Goal: Task Accomplishment & Management: Manage account settings

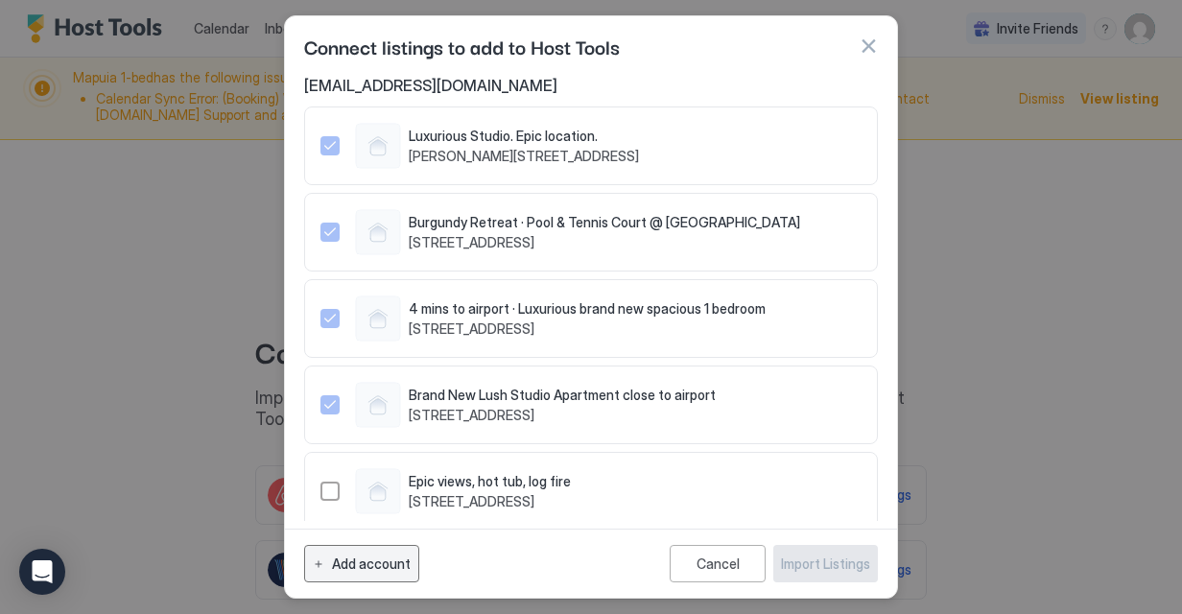
click at [317, 554] on button "Add account" at bounding box center [361, 563] width 115 height 37
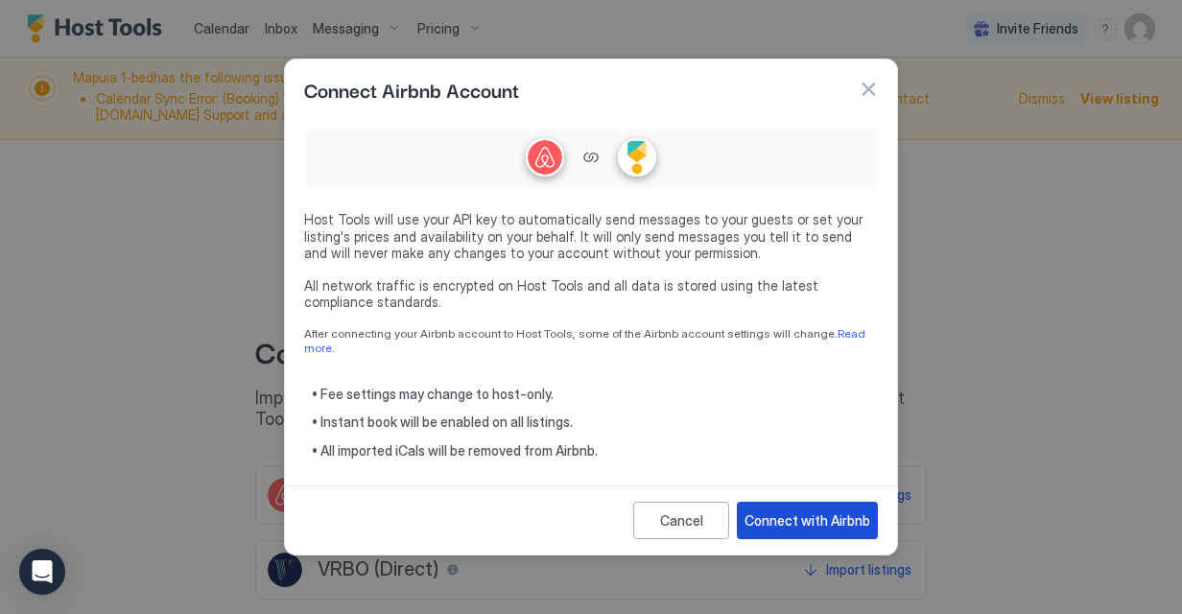
click at [779, 521] on div "Connect with Airbnb" at bounding box center [807, 520] width 126 height 20
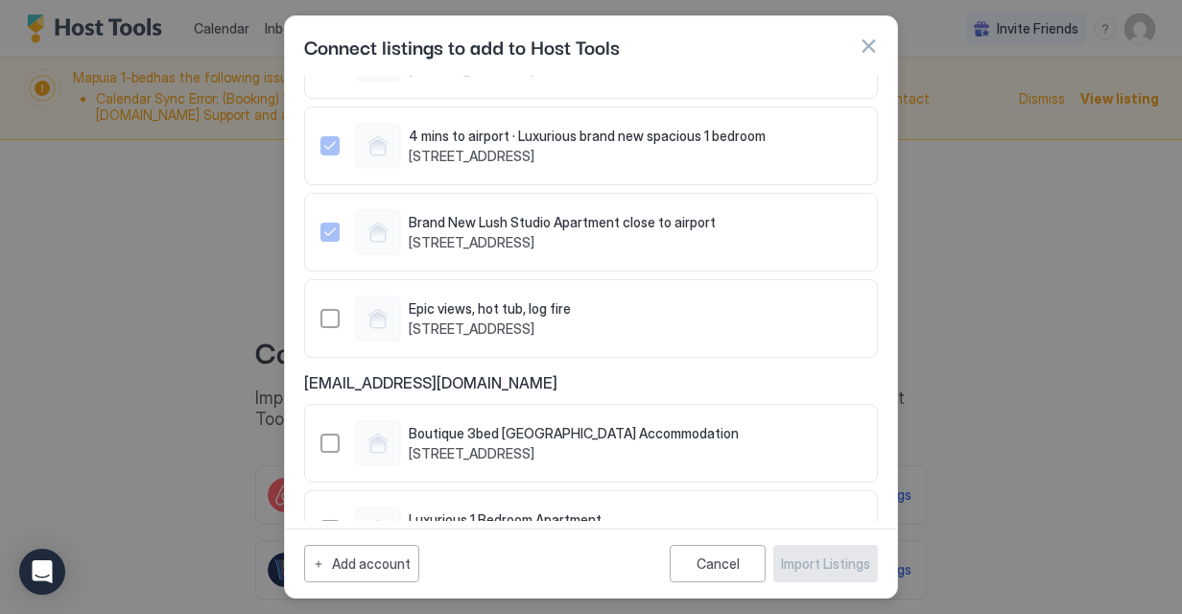
scroll to position [233, 0]
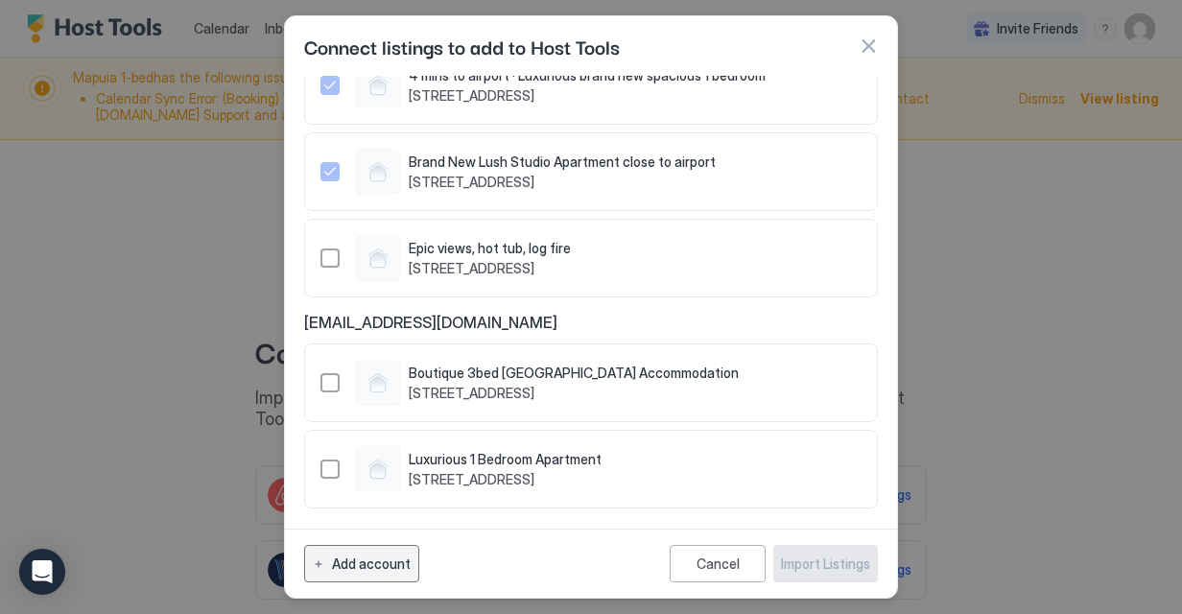
click at [364, 559] on div "Add account" at bounding box center [371, 564] width 79 height 20
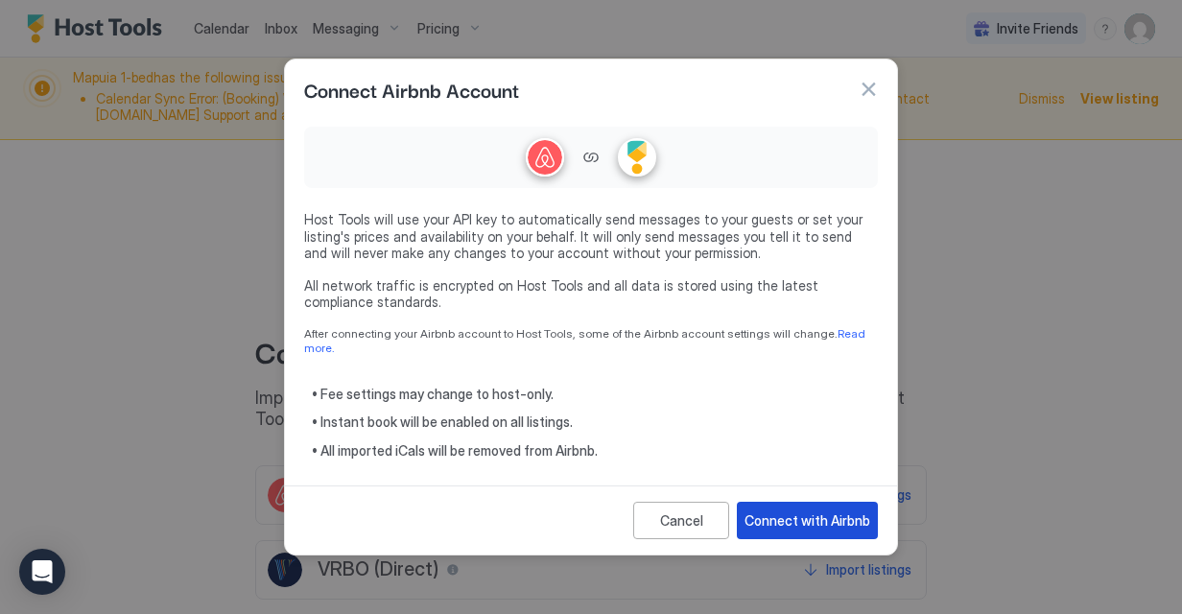
click at [789, 510] on div "Connect with Airbnb" at bounding box center [807, 520] width 126 height 20
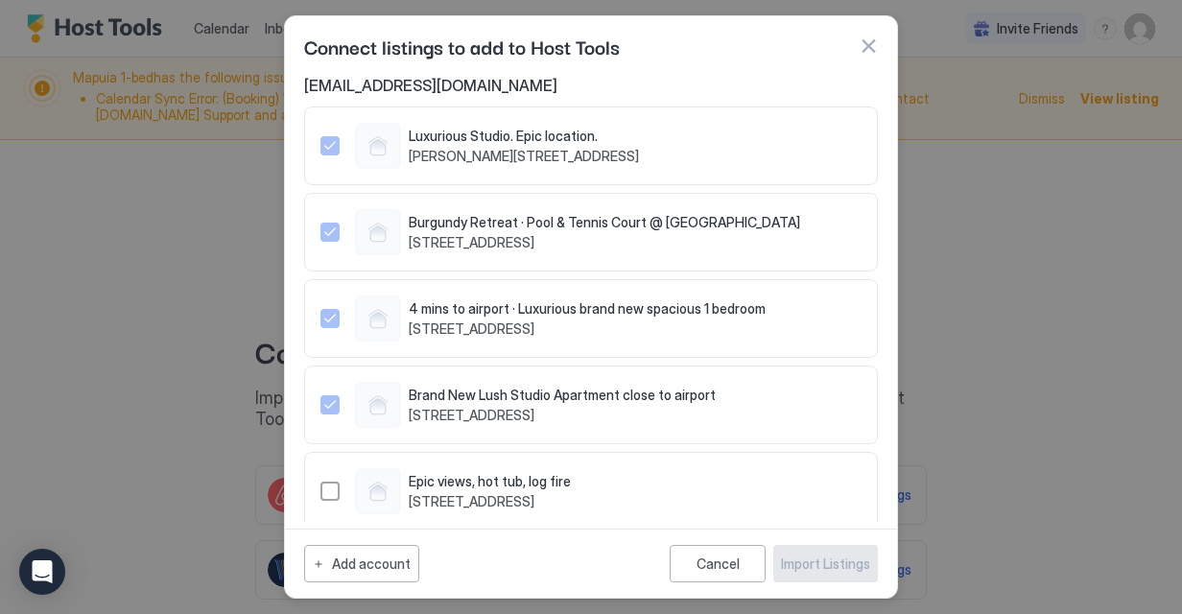
click at [607, 165] on div "Luxurious Studio. Epic location. Jessie Street Unit 147, Wellington, Wellington…" at bounding box center [497, 146] width 284 height 46
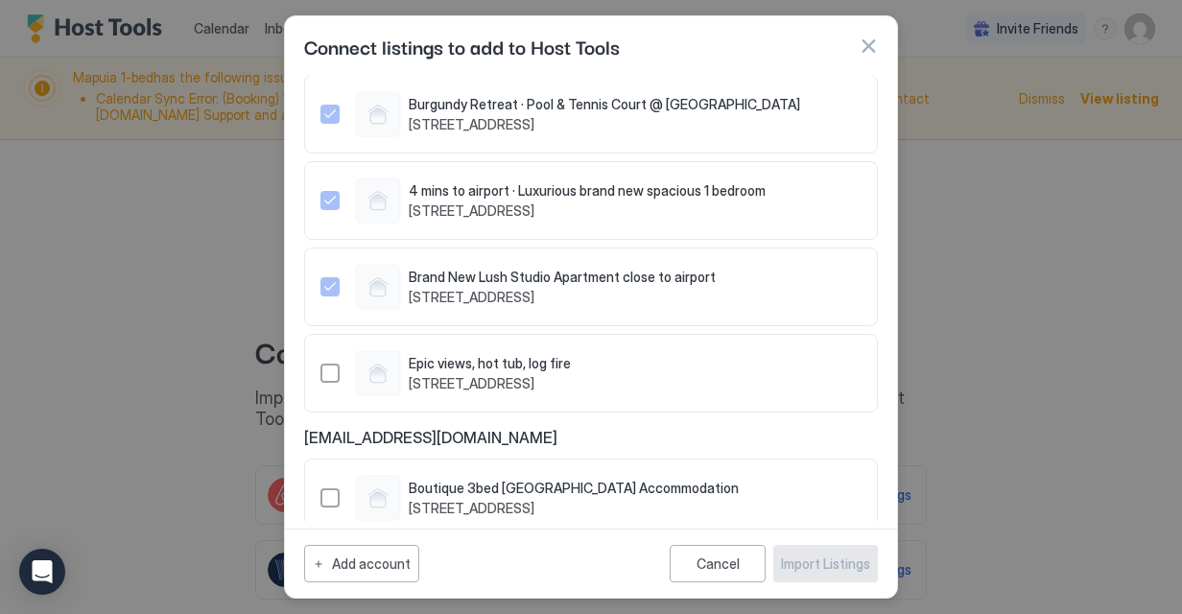
scroll to position [233, 0]
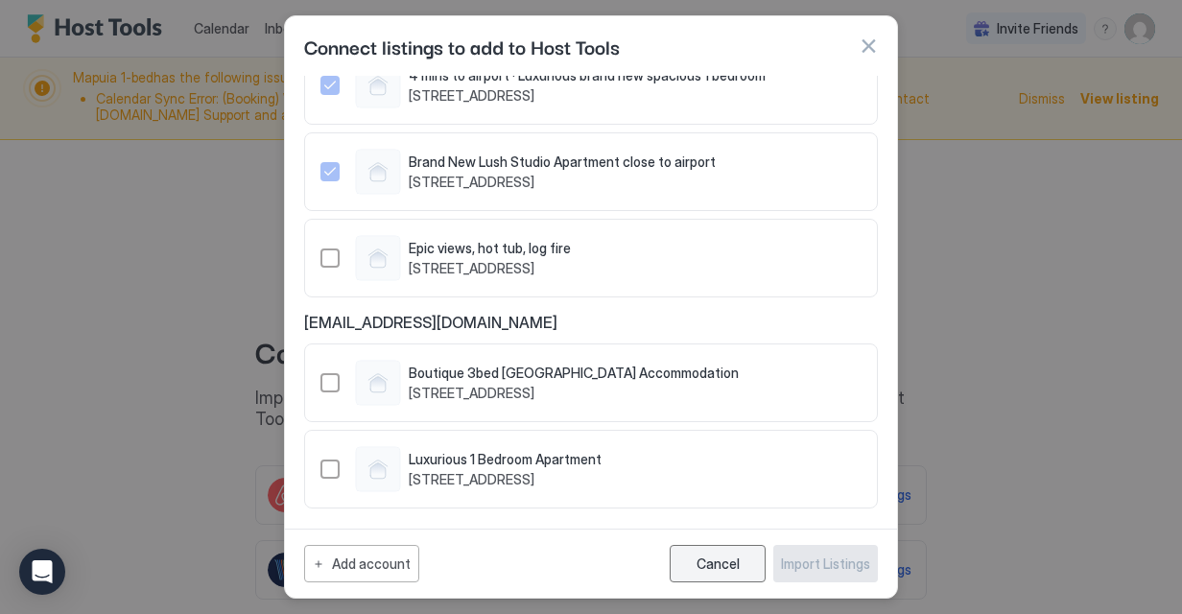
click at [706, 574] on button "Cancel" at bounding box center [718, 563] width 96 height 37
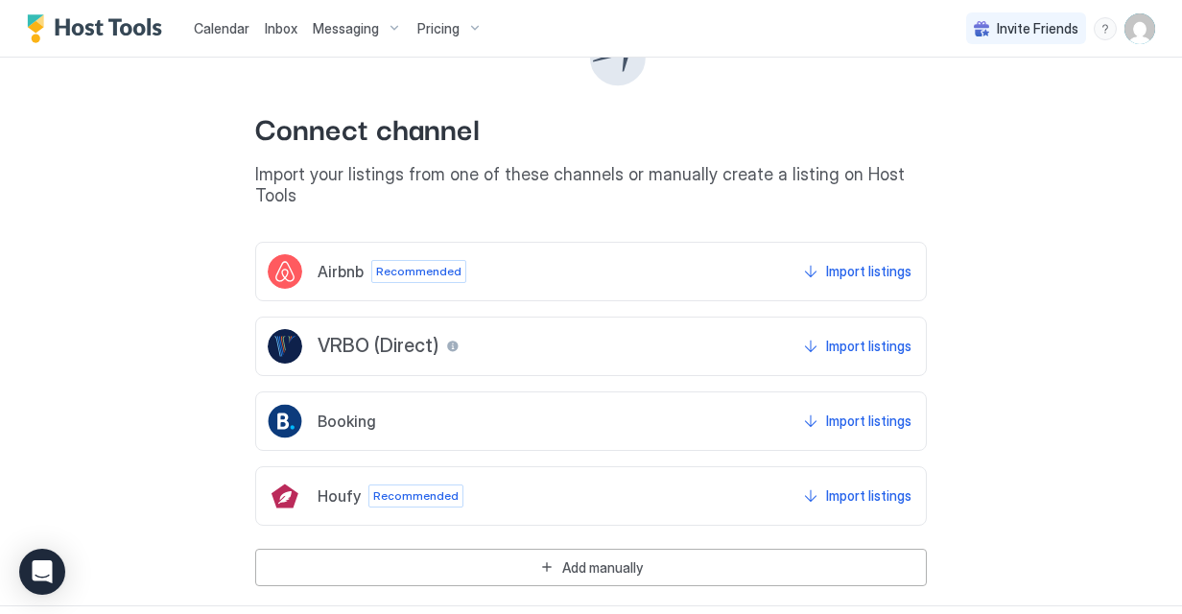
scroll to position [0, 0]
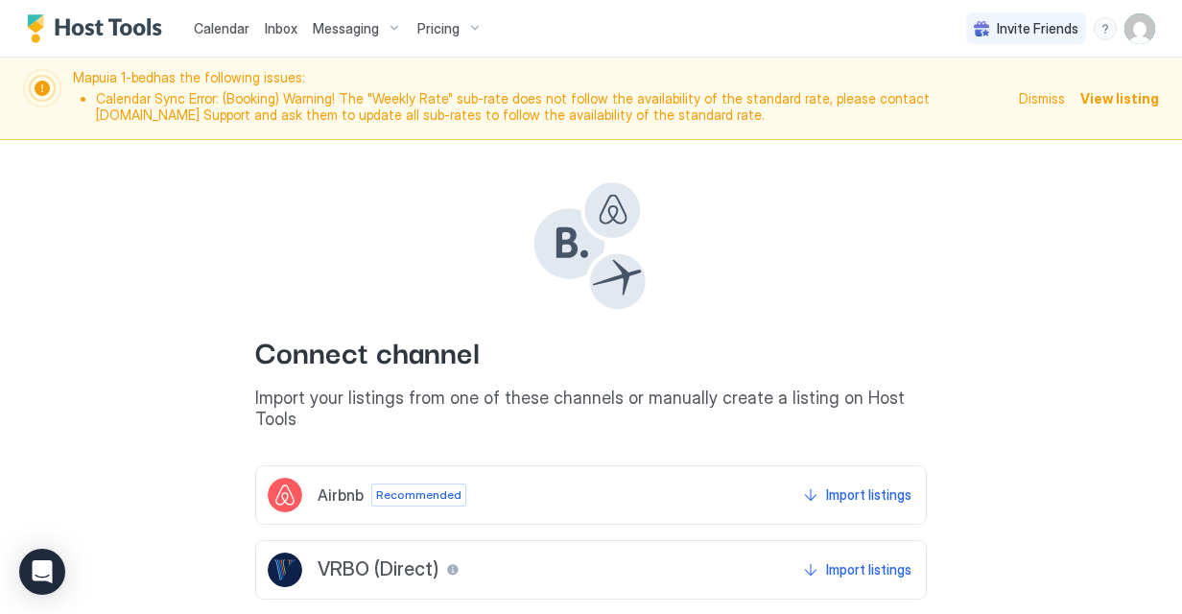
click at [1124, 22] on img "User profile" at bounding box center [1139, 28] width 31 height 31
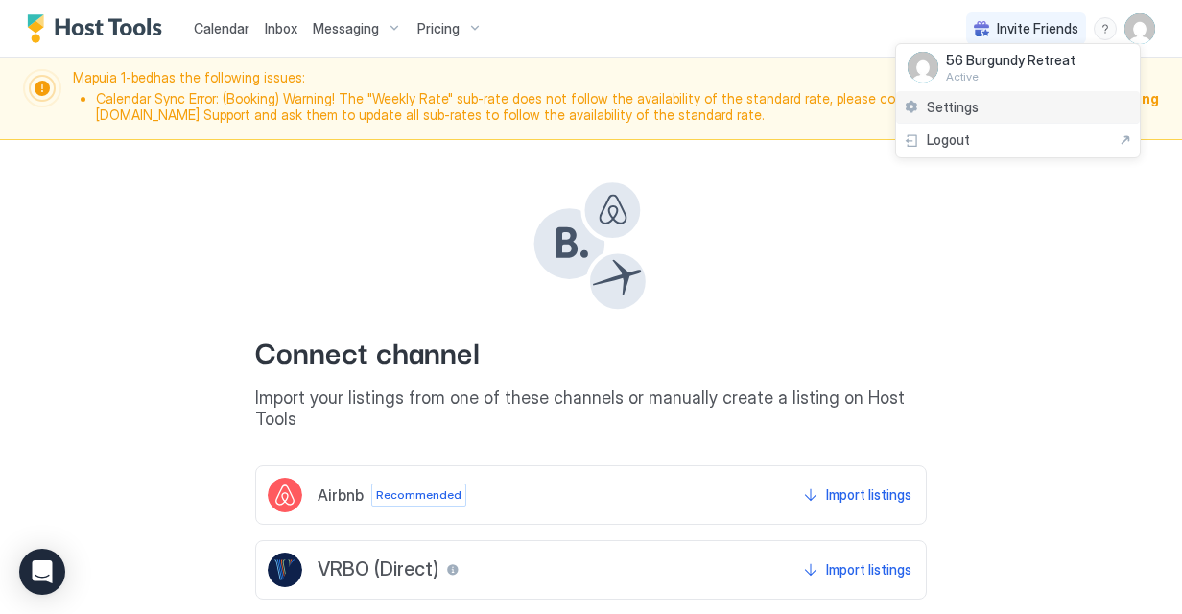
click at [1026, 95] on div "Settings" at bounding box center [1018, 108] width 244 height 34
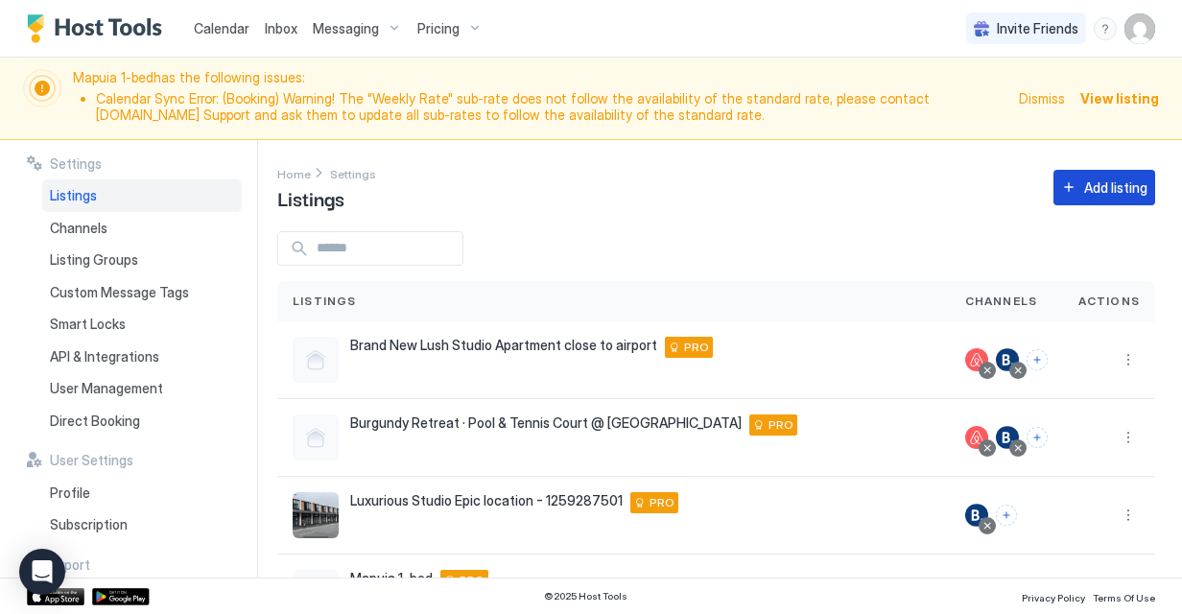
click at [1069, 188] on button "Add listing" at bounding box center [1104, 187] width 102 height 35
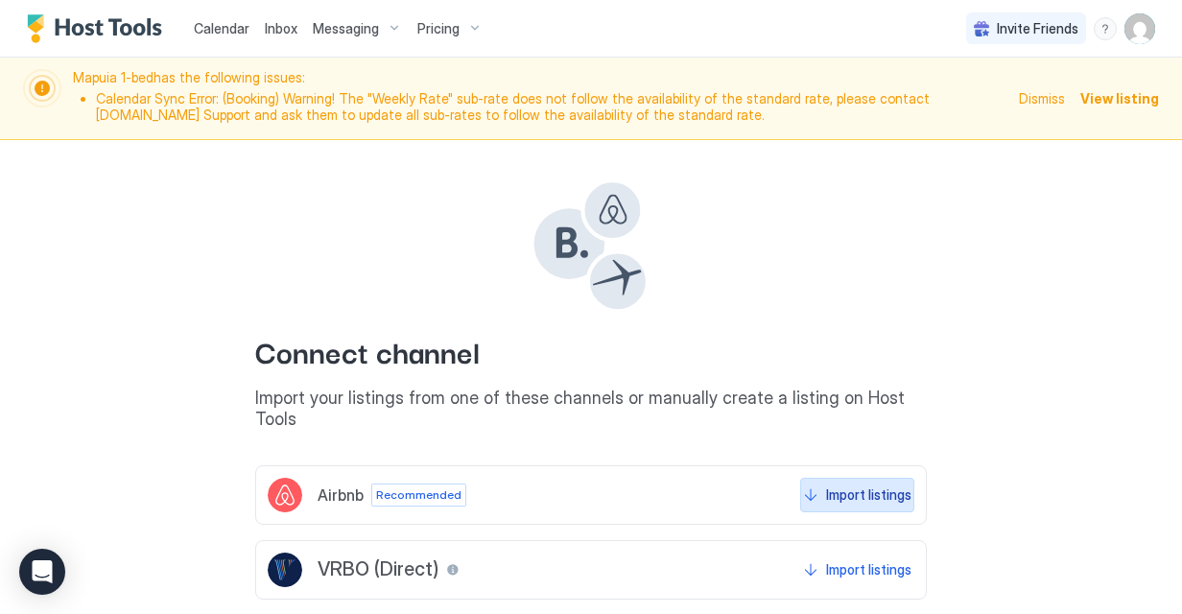
click at [856, 483] on button "Import listings" at bounding box center [857, 495] width 114 height 35
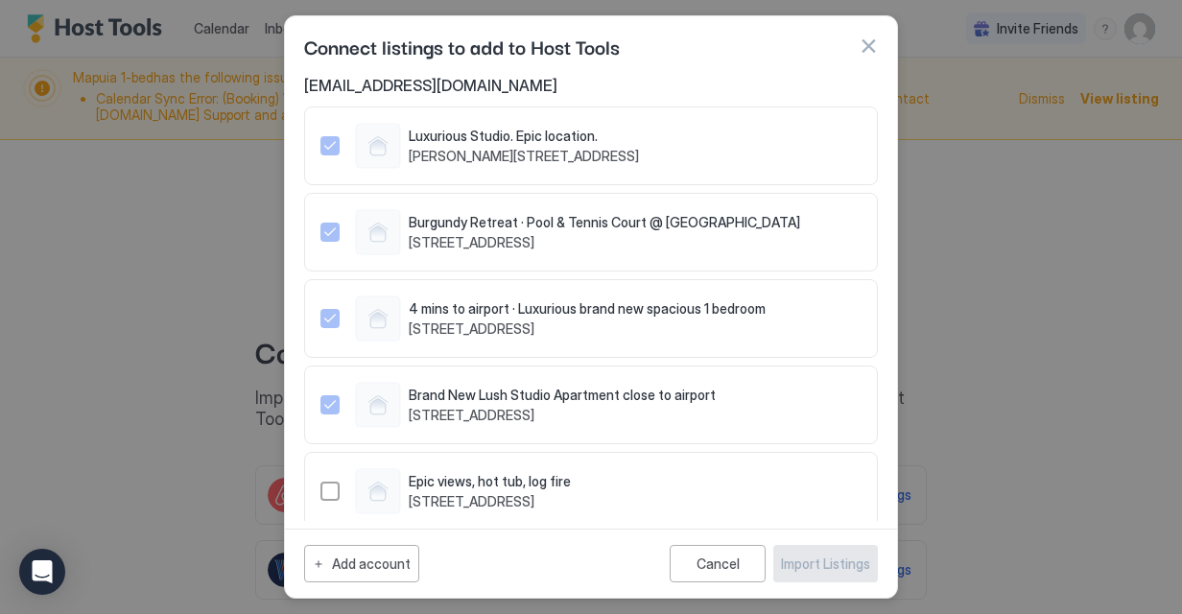
scroll to position [233, 0]
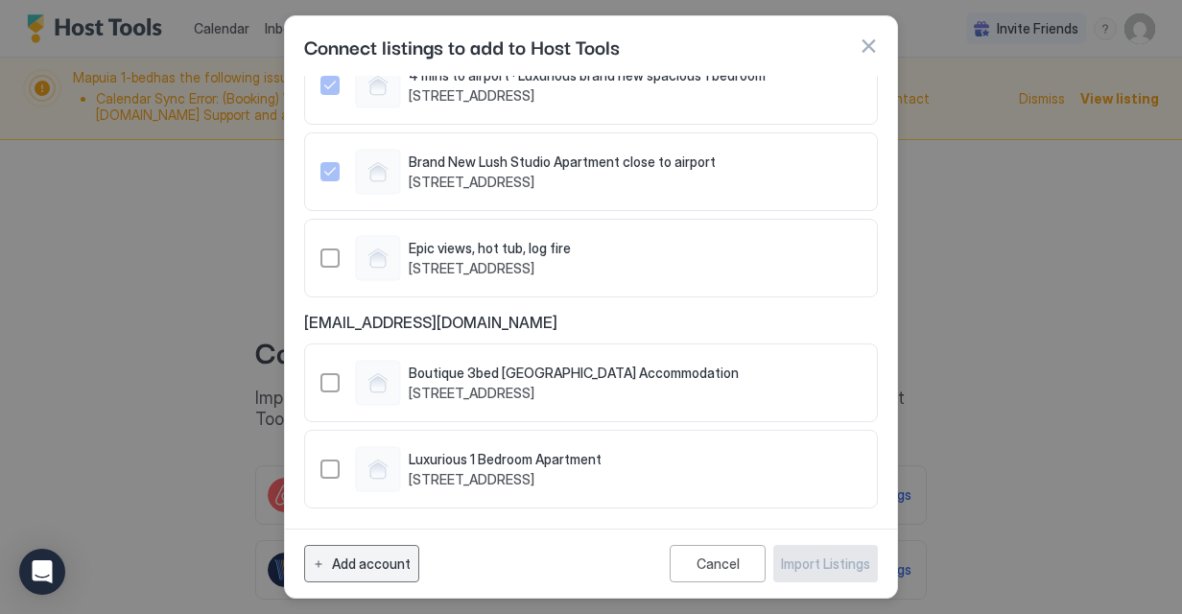
click at [315, 558] on button "Add account" at bounding box center [361, 563] width 115 height 37
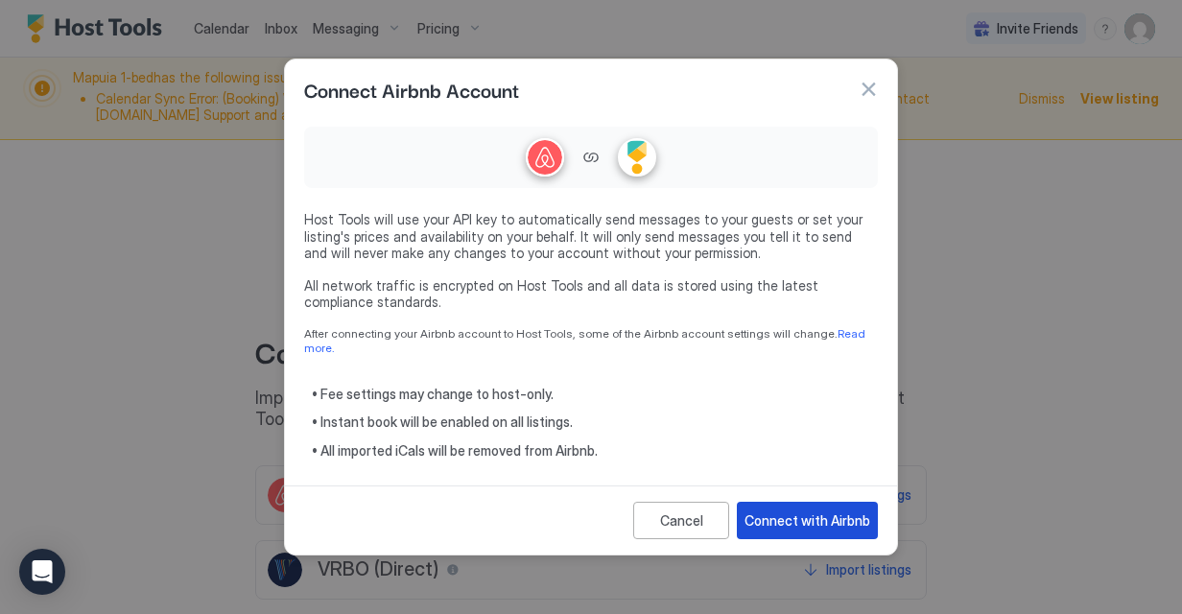
click at [823, 510] on div "Connect with Airbnb" at bounding box center [807, 520] width 126 height 20
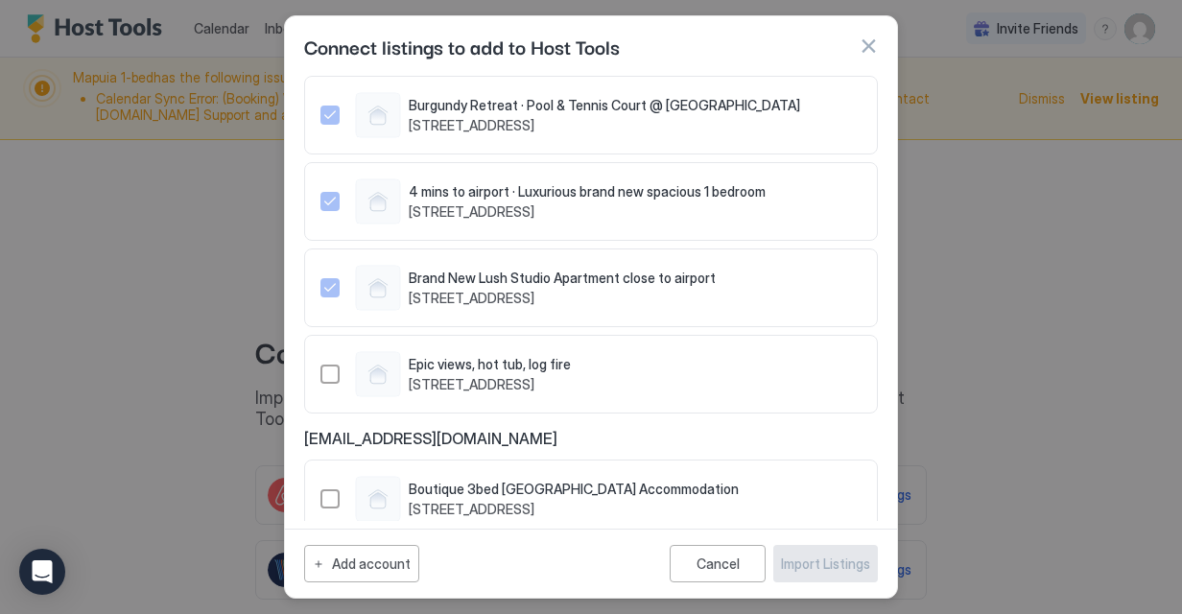
scroll to position [233, 0]
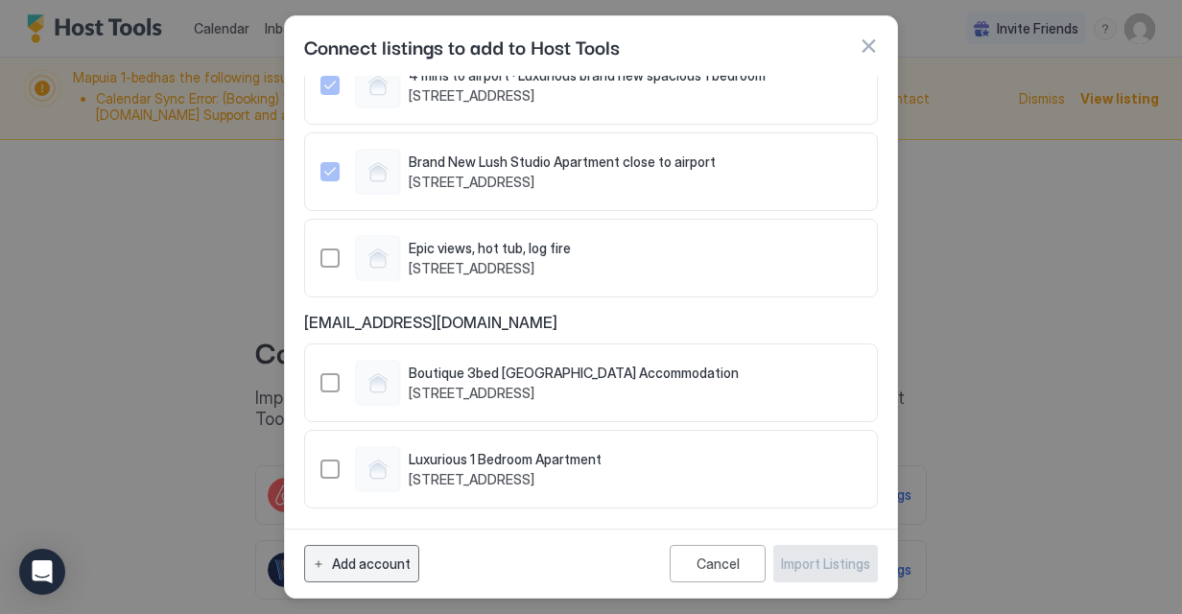
click at [389, 554] on div "Add account" at bounding box center [371, 564] width 79 height 20
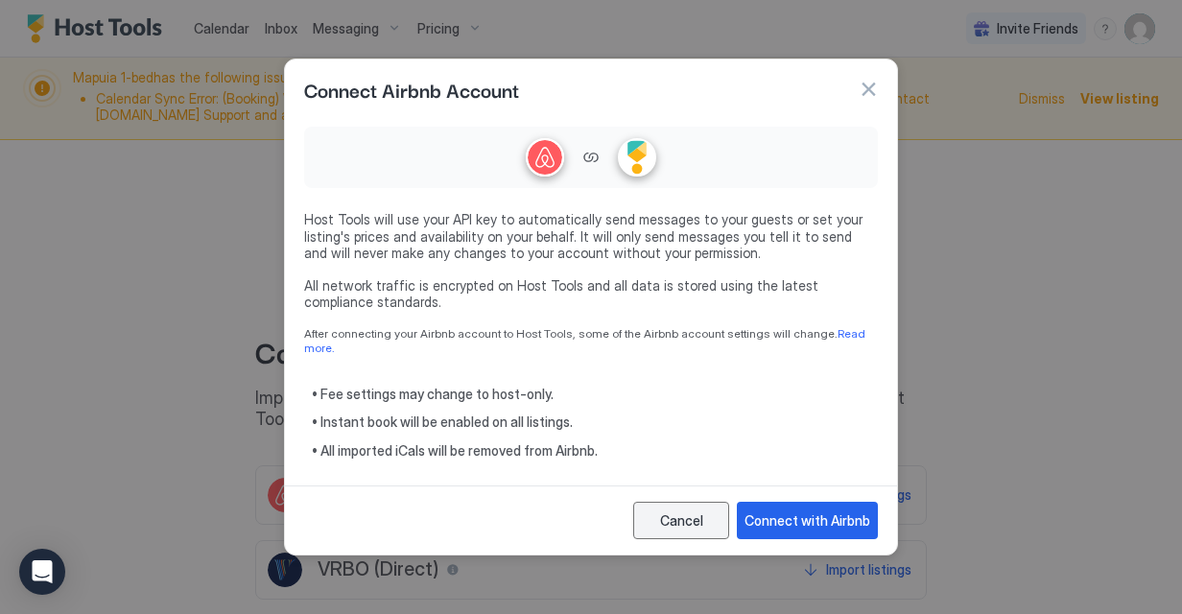
click at [674, 528] on button "Cancel" at bounding box center [681, 520] width 96 height 37
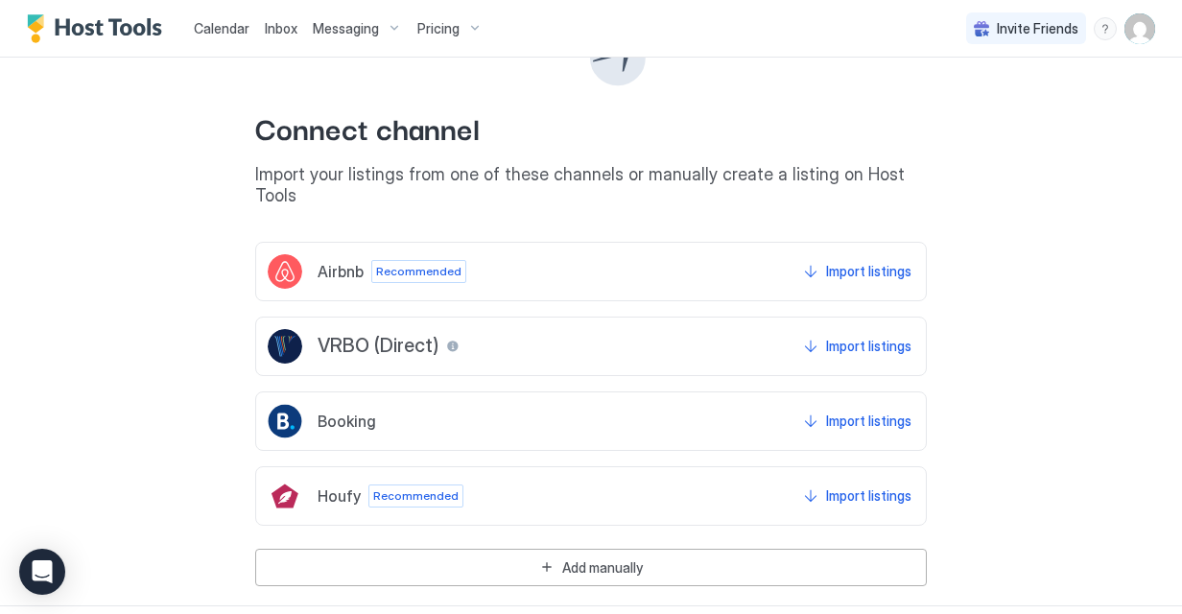
scroll to position [0, 0]
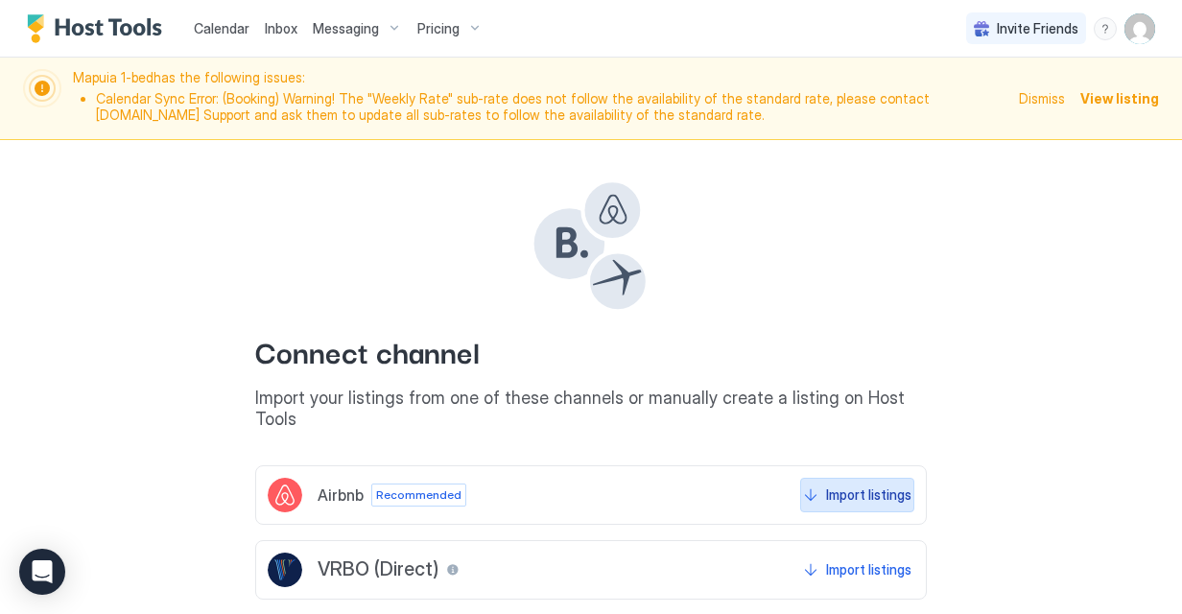
click at [888, 484] on div "Import listings" at bounding box center [868, 494] width 85 height 20
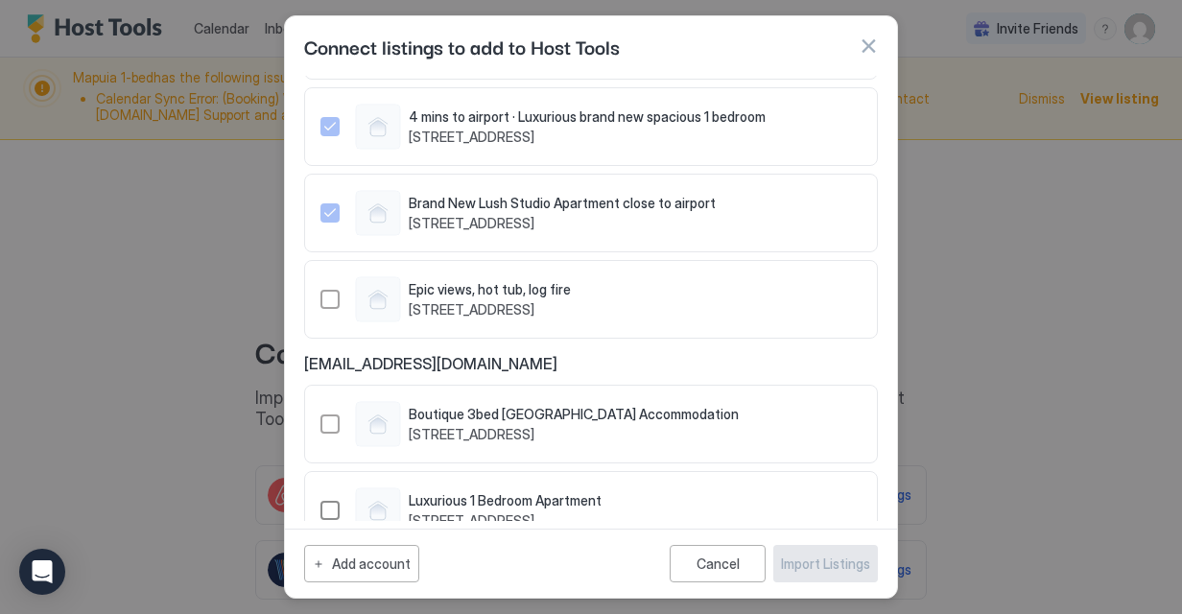
scroll to position [233, 0]
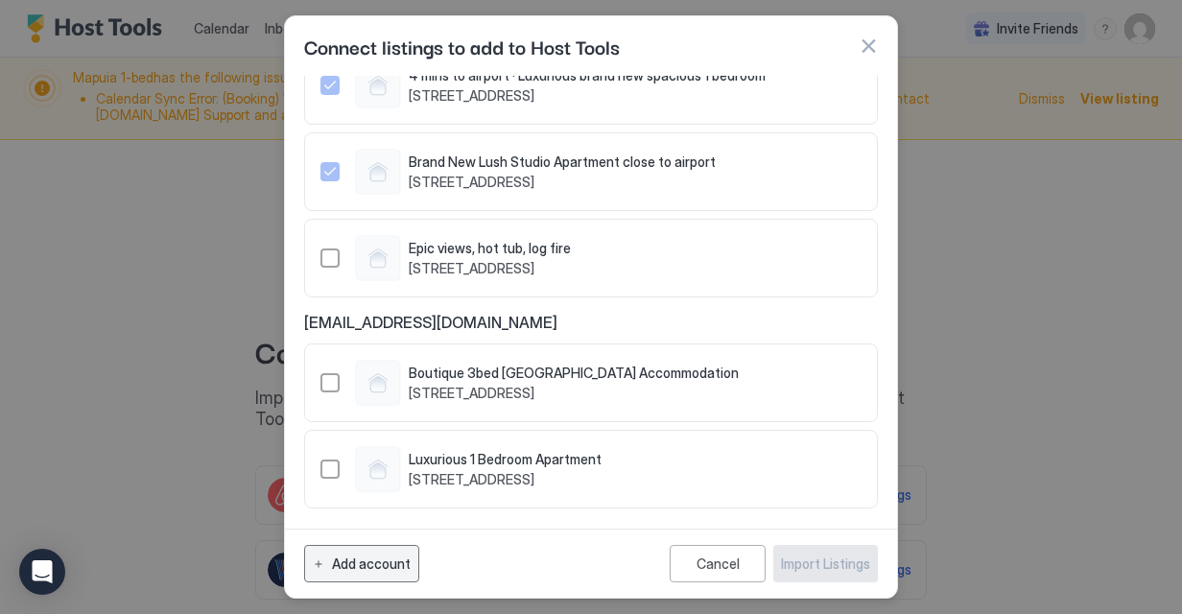
click at [368, 554] on div "Add account" at bounding box center [371, 564] width 79 height 20
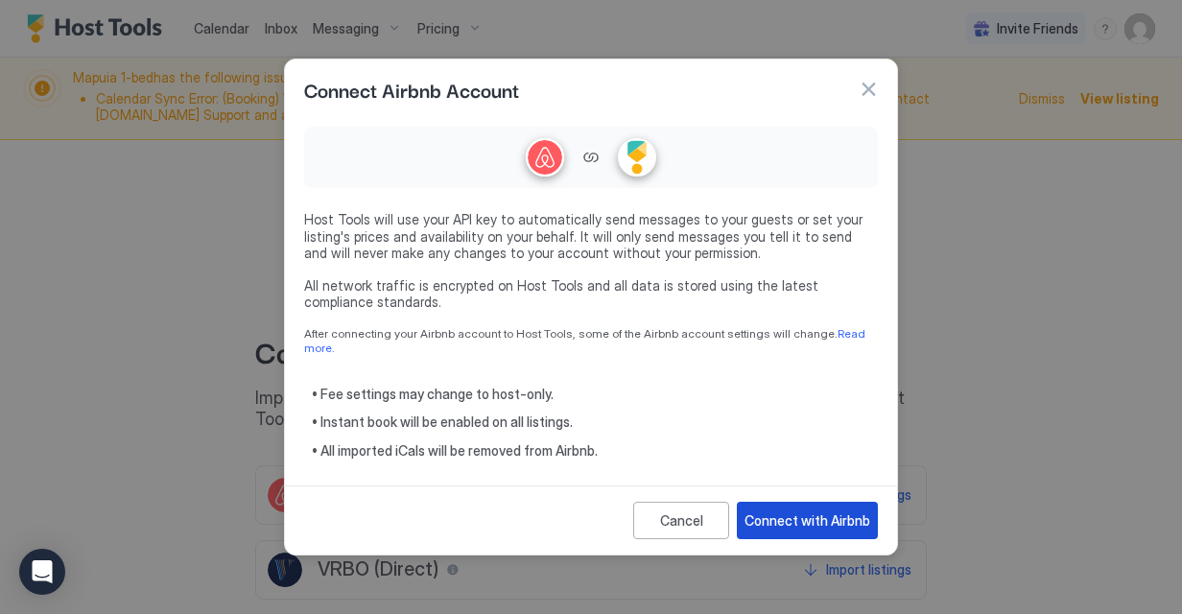
click at [821, 530] on button "Connect with Airbnb" at bounding box center [807, 520] width 141 height 37
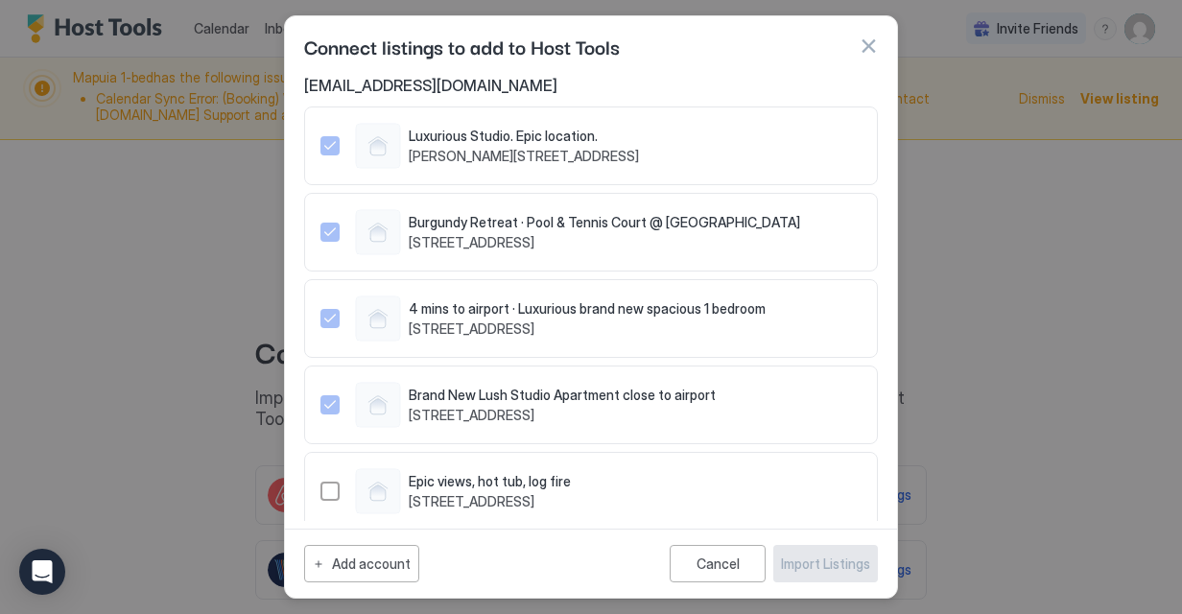
scroll to position [233, 0]
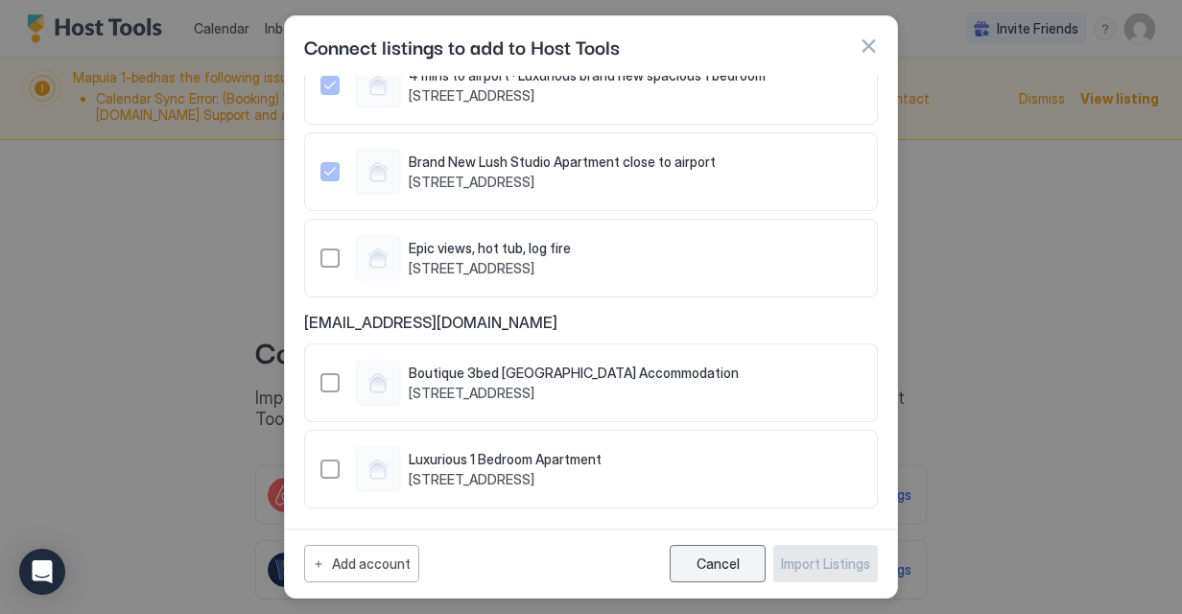
click at [706, 576] on button "Cancel" at bounding box center [718, 563] width 96 height 37
